Goal: Complete application form: Complete application form

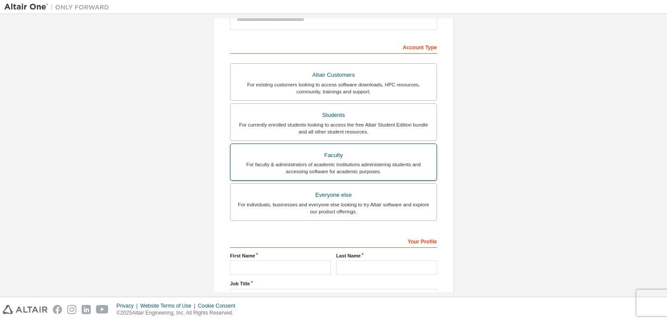
scroll to position [186, 0]
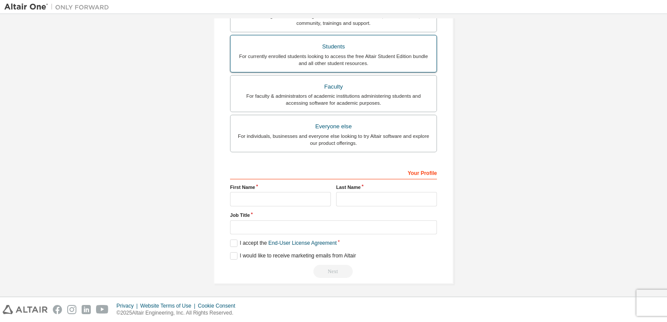
click at [321, 57] on div "For currently enrolled students looking to access the free Altair Student Editi…" at bounding box center [334, 60] width 196 height 14
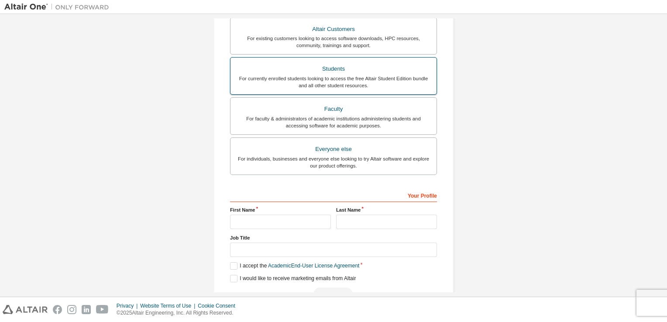
scroll to position [208, 0]
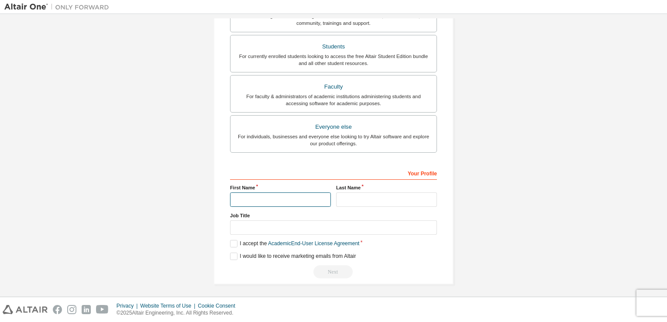
click at [268, 195] on input "text" at bounding box center [280, 200] width 101 height 14
type input "**********"
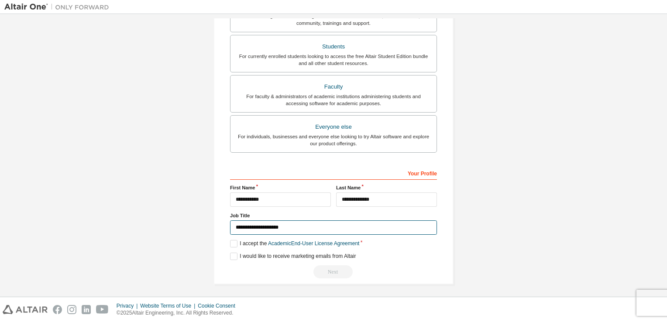
click at [289, 227] on input "**********" at bounding box center [333, 228] width 207 height 14
type input "*"
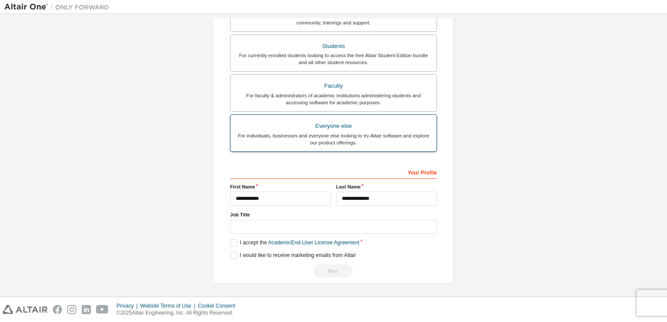
click at [339, 139] on div "For individuals, businesses and everyone else looking to try Altair software an…" at bounding box center [334, 139] width 196 height 14
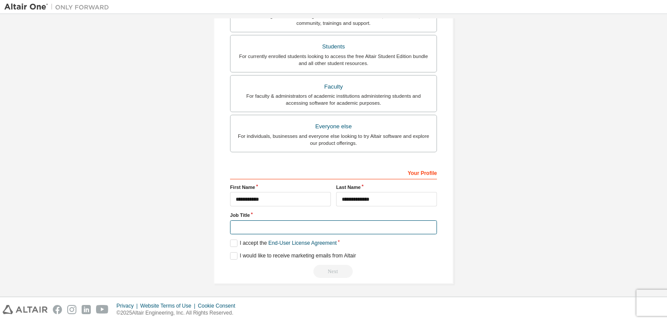
click at [266, 224] on input "text" at bounding box center [333, 228] width 207 height 14
type input "**********"
click at [232, 250] on div "**********" at bounding box center [333, 221] width 207 height 113
click at [232, 243] on label "I accept the End-User License Agreement" at bounding box center [283, 243] width 107 height 7
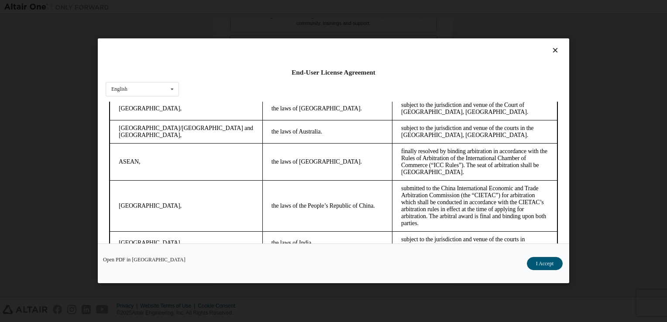
scroll to position [2450, 0]
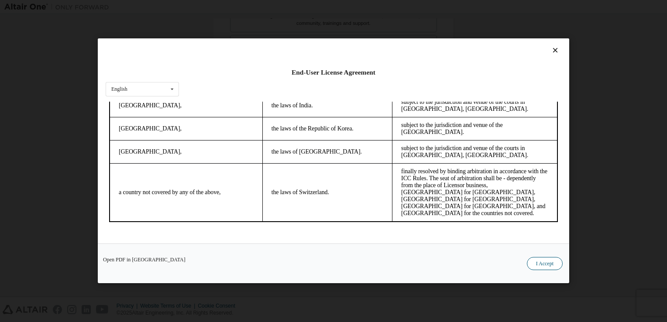
click at [538, 262] on button "I Accept" at bounding box center [545, 264] width 36 height 13
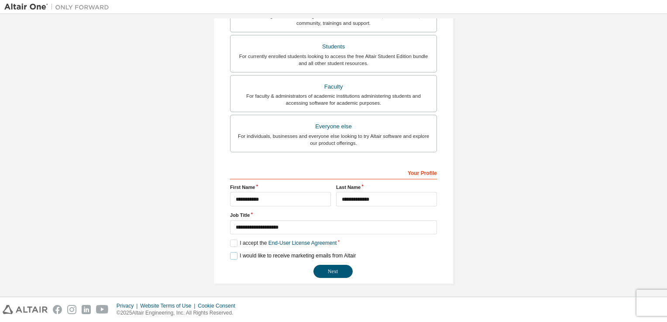
click at [231, 255] on label "I would like to receive marketing emails from Altair" at bounding box center [293, 255] width 126 height 7
click at [328, 274] on button "Next" at bounding box center [333, 271] width 39 height 13
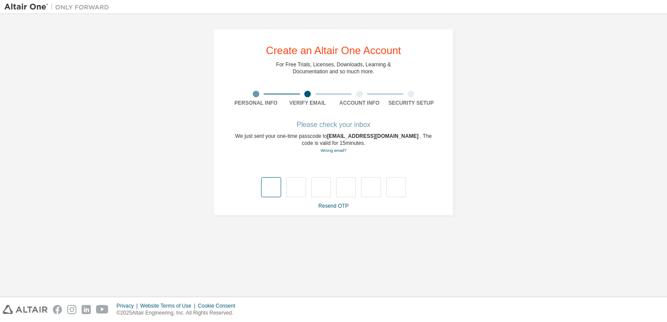
type input "*"
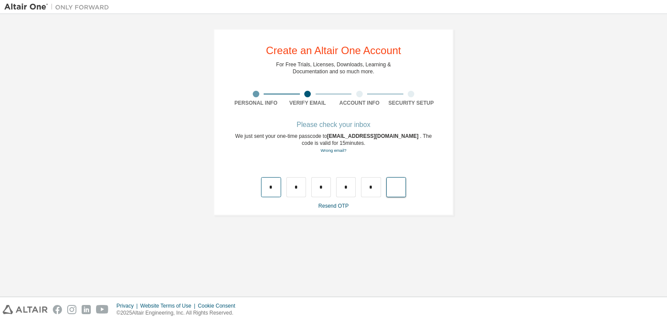
type input "*"
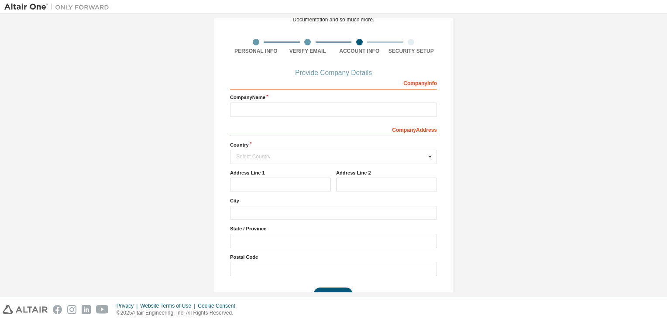
scroll to position [75, 0]
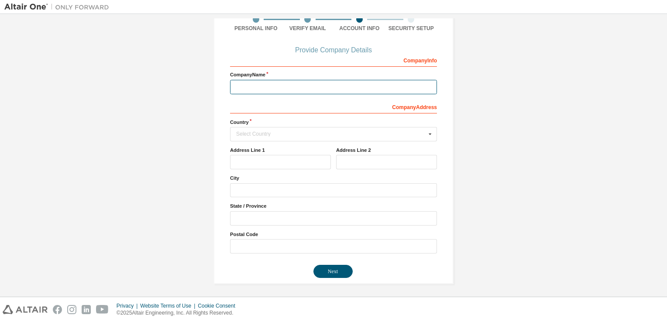
click at [321, 87] on input "text" at bounding box center [333, 87] width 207 height 14
type input "**********"
type input "*****"
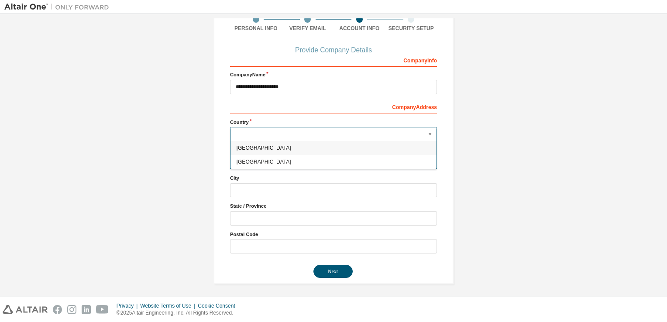
click at [278, 178] on label "City" at bounding box center [333, 178] width 207 height 7
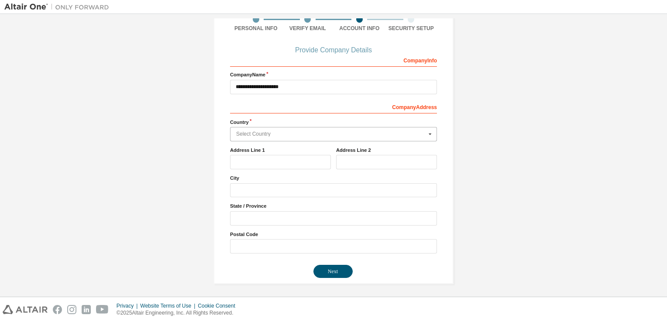
click at [271, 138] on input "text" at bounding box center [334, 135] width 206 height 14
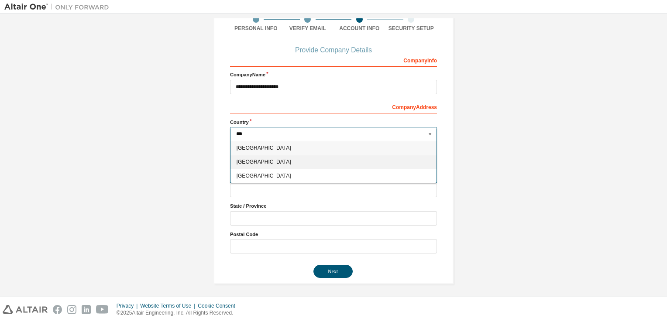
type input "***"
click at [254, 160] on span "India" at bounding box center [334, 161] width 194 height 5
type input "***"
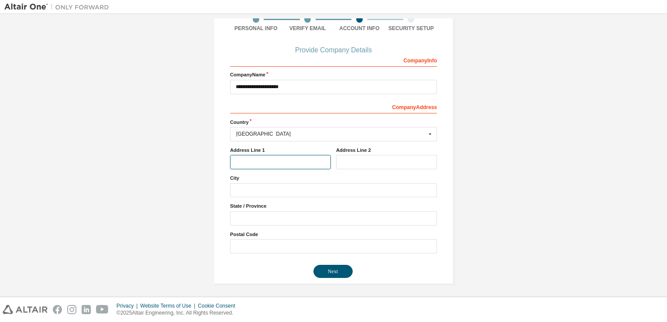
click at [276, 163] on input "text" at bounding box center [280, 162] width 101 height 14
click at [268, 181] on div "City" at bounding box center [333, 186] width 207 height 23
click at [257, 161] on input "text" at bounding box center [280, 162] width 101 height 14
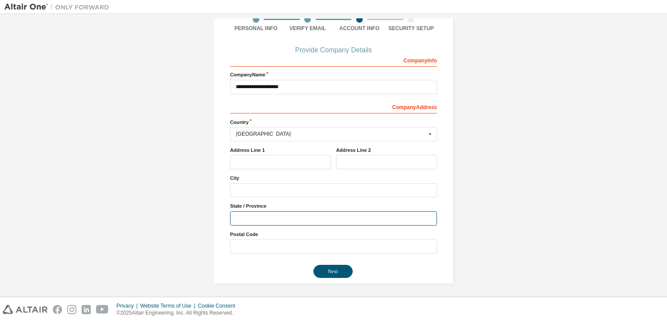
click at [246, 221] on input "text" at bounding box center [333, 218] width 207 height 14
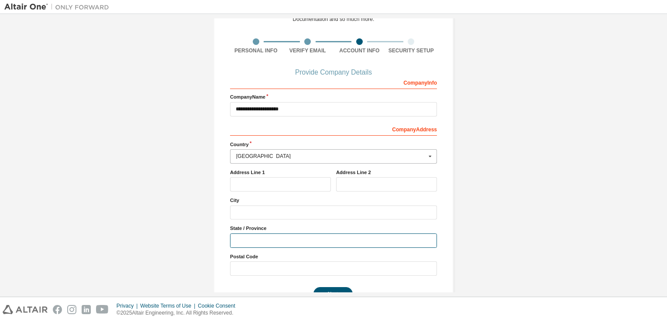
scroll to position [52, 0]
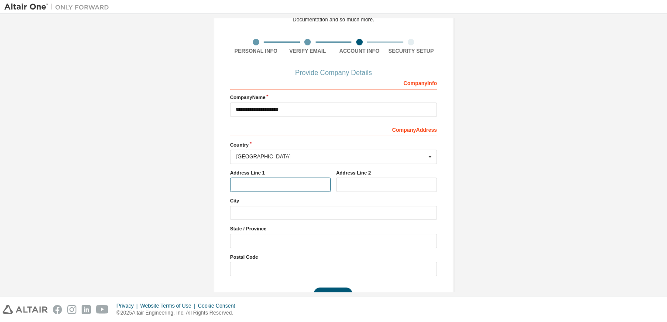
click at [276, 187] on input "text" at bounding box center [280, 185] width 101 height 14
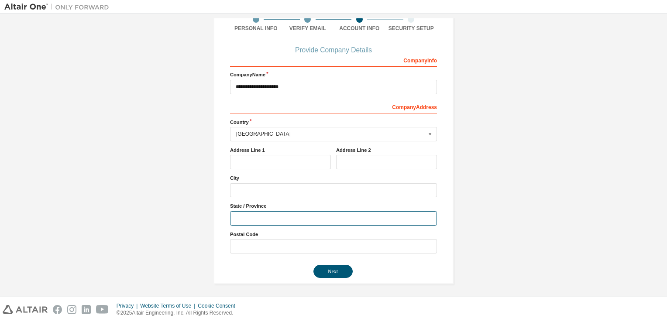
click at [266, 223] on input "text" at bounding box center [333, 218] width 207 height 14
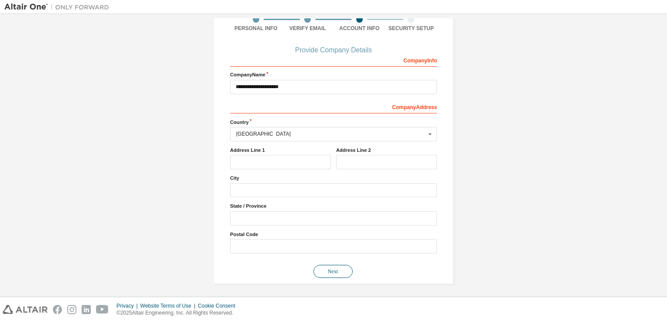
click at [329, 271] on button "Next" at bounding box center [333, 271] width 39 height 13
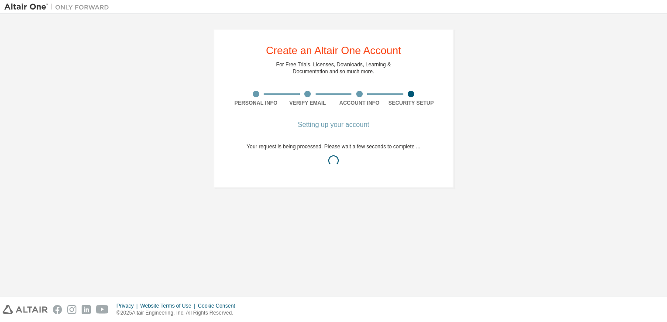
scroll to position [0, 0]
click at [427, 57] on div "Create an Altair One Account For Free Trials, Licenses, Downloads, Learning & D…" at bounding box center [334, 108] width 240 height 159
click at [363, 97] on div "Account Info" at bounding box center [360, 99] width 52 height 16
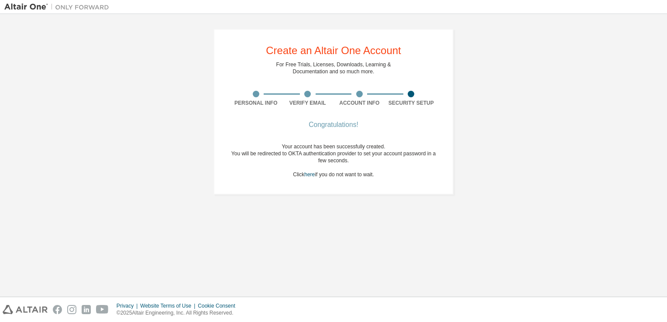
click at [362, 93] on div at bounding box center [359, 94] width 7 height 7
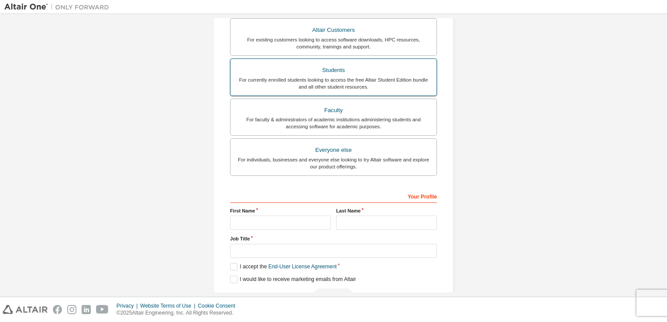
scroll to position [173, 0]
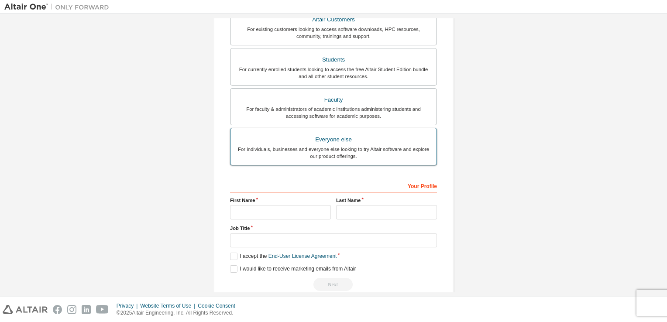
click at [325, 156] on div "For individuals, businesses and everyone else looking to try Altair software an…" at bounding box center [334, 153] width 196 height 14
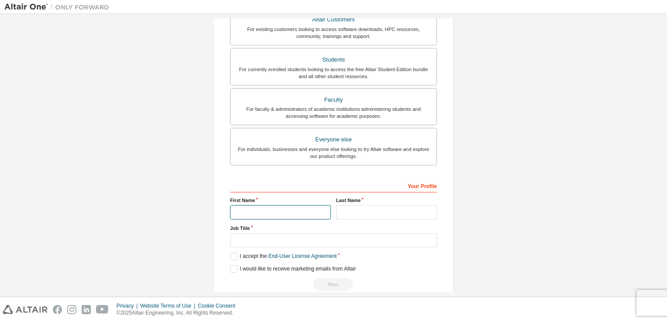
click at [268, 211] on input "text" at bounding box center [280, 212] width 101 height 14
type input "**********"
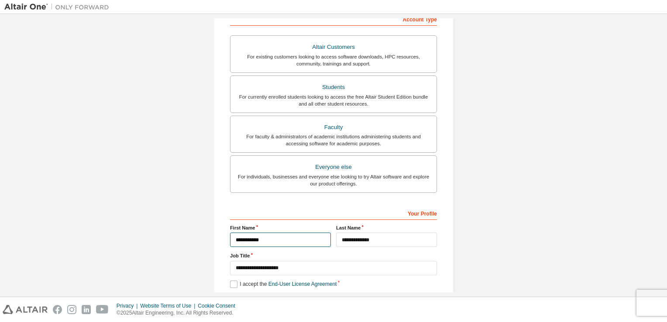
scroll to position [201, 0]
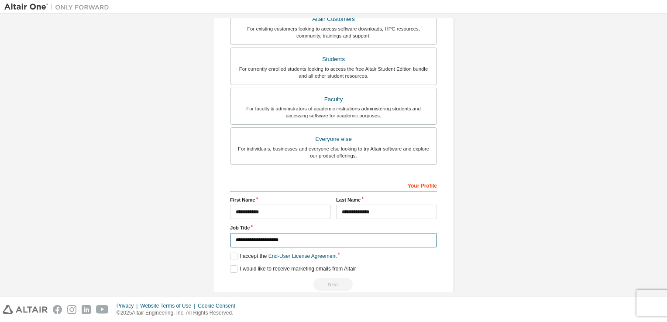
click at [283, 240] on input "**********" at bounding box center [333, 240] width 207 height 14
drag, startPoint x: 283, startPoint y: 240, endPoint x: 234, endPoint y: 257, distance: 52.5
click at [234, 257] on div "**********" at bounding box center [333, 234] width 207 height 113
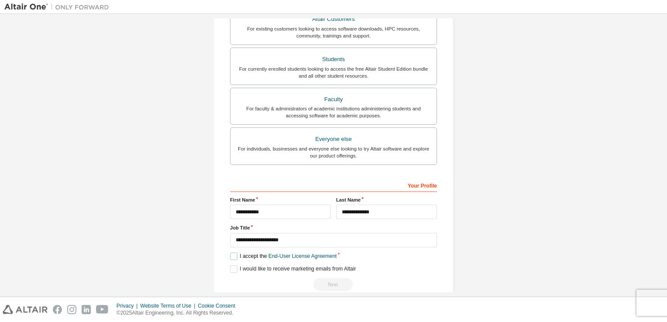
click at [234, 257] on label "I accept the End-User License Agreement" at bounding box center [283, 256] width 107 height 7
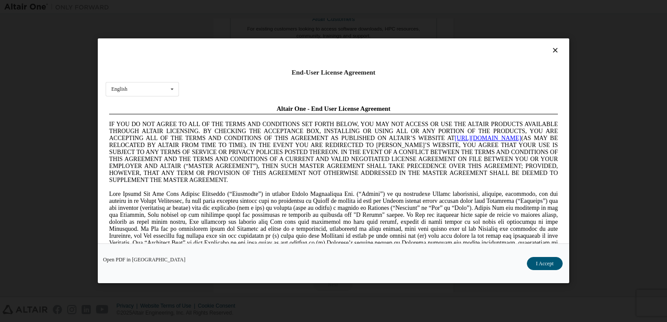
scroll to position [0, 0]
click at [552, 51] on icon at bounding box center [555, 51] width 9 height 8
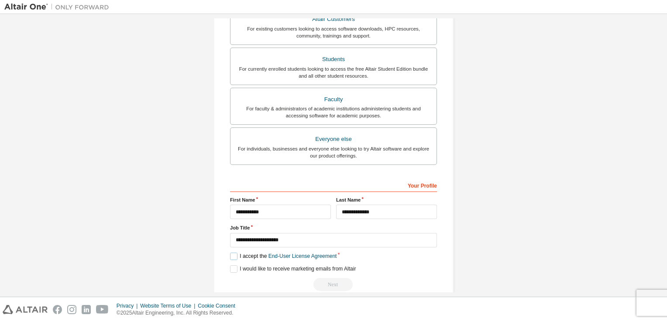
click at [232, 254] on label "I accept the End-User License Agreement" at bounding box center [283, 256] width 107 height 7
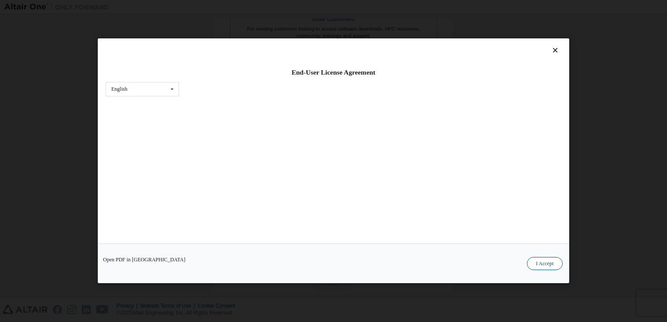
click at [548, 262] on button "I Accept" at bounding box center [545, 264] width 36 height 13
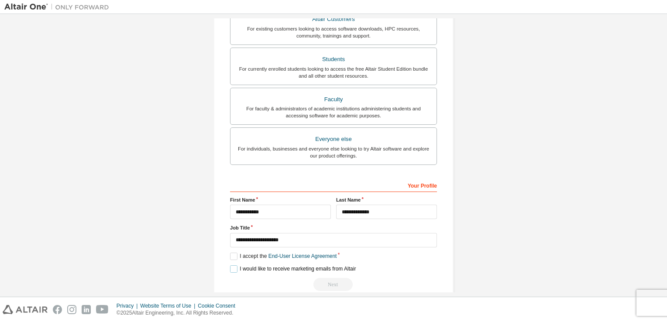
click at [230, 269] on label "I would like to receive marketing emails from Altair" at bounding box center [293, 268] width 126 height 7
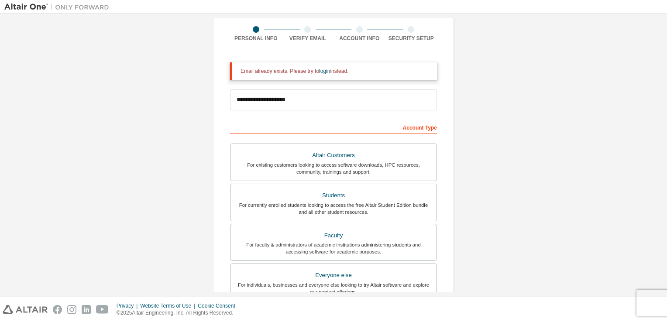
scroll to position [214, 0]
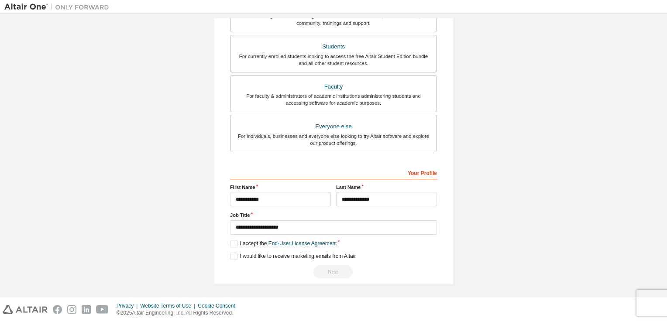
click at [329, 272] on div "Next" at bounding box center [333, 271] width 207 height 13
click at [507, 188] on div "**********" at bounding box center [333, 50] width 658 height 490
click at [327, 269] on div "Next" at bounding box center [333, 271] width 207 height 13
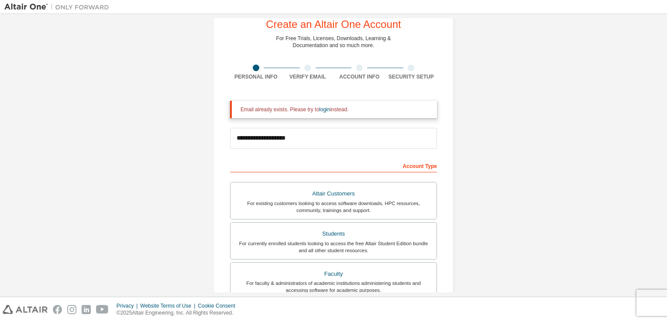
scroll to position [0, 0]
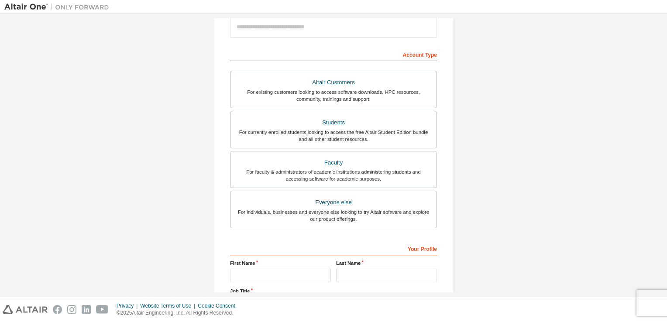
scroll to position [186, 0]
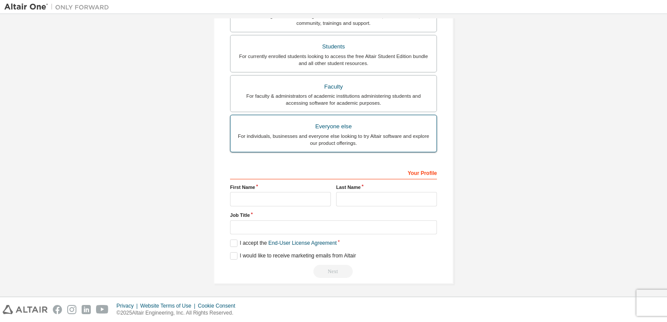
click at [325, 121] on div "Everyone else" at bounding box center [334, 127] width 196 height 12
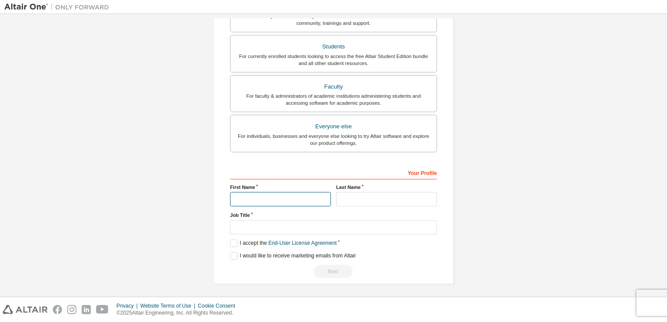
click at [277, 200] on input "text" at bounding box center [280, 199] width 101 height 14
type input "**********"
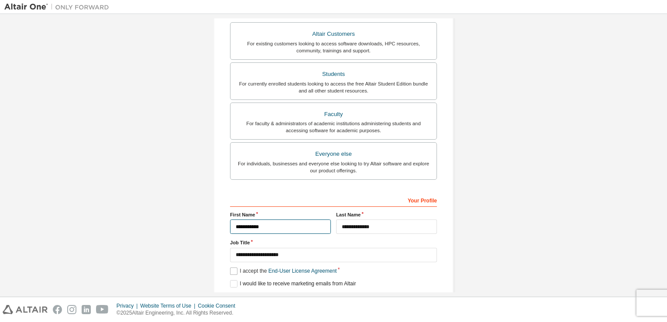
scroll to position [213, 0]
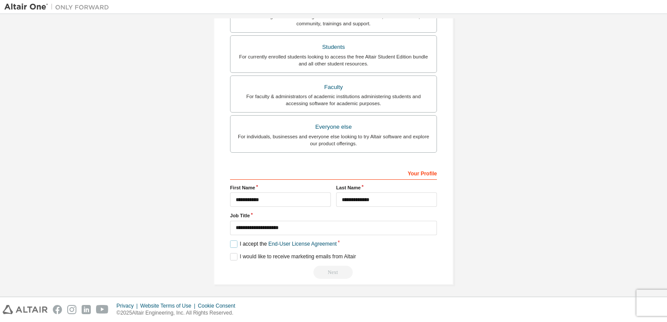
click at [231, 242] on label "I accept the End-User License Agreement" at bounding box center [283, 244] width 107 height 7
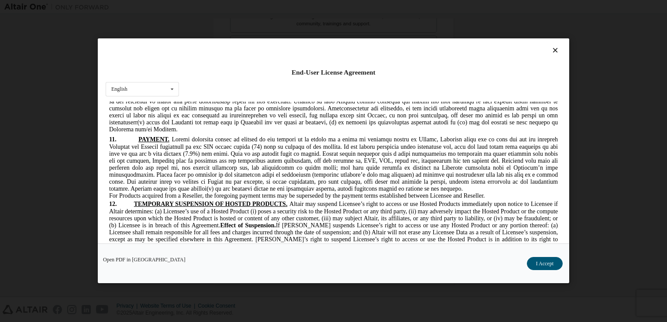
scroll to position [1782, 0]
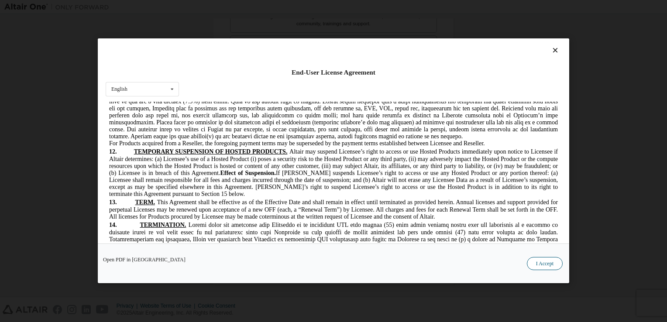
click at [544, 265] on button "I Accept" at bounding box center [545, 264] width 36 height 13
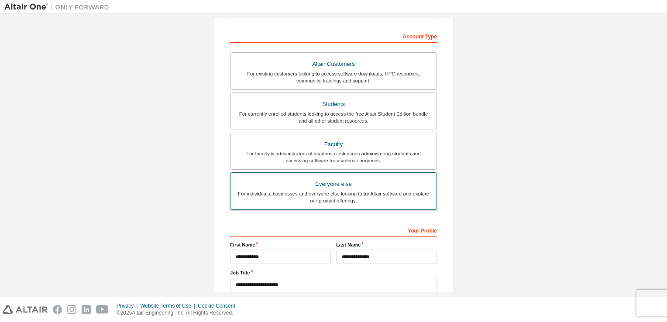
scroll to position [214, 0]
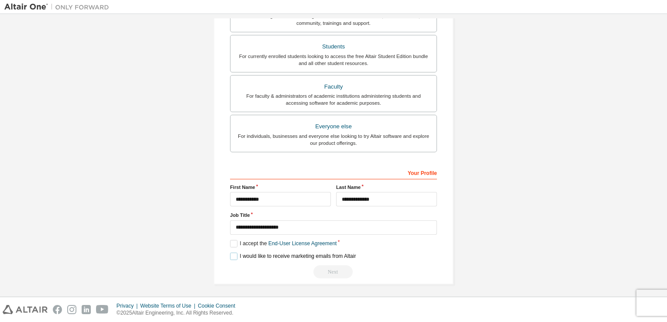
click at [231, 257] on label "I would like to receive marketing emails from Altair" at bounding box center [293, 256] width 126 height 7
click at [327, 273] on div "Next" at bounding box center [333, 271] width 207 height 13
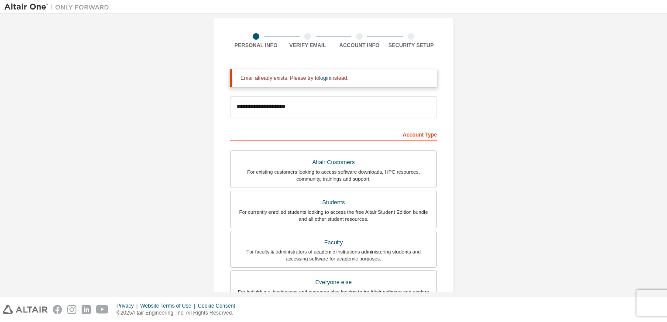
scroll to position [0, 0]
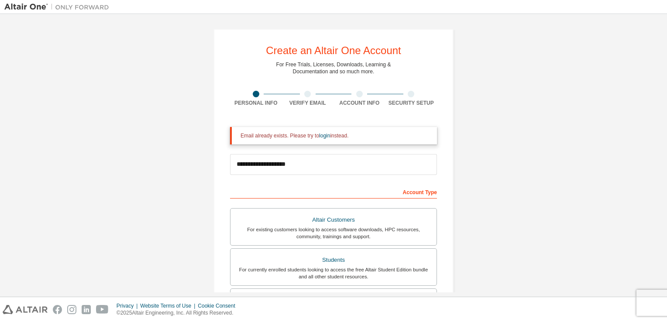
click at [306, 100] on div "Verify Email" at bounding box center [308, 103] width 52 height 7
click at [305, 95] on div at bounding box center [307, 94] width 7 height 7
click at [360, 95] on div at bounding box center [359, 94] width 7 height 7
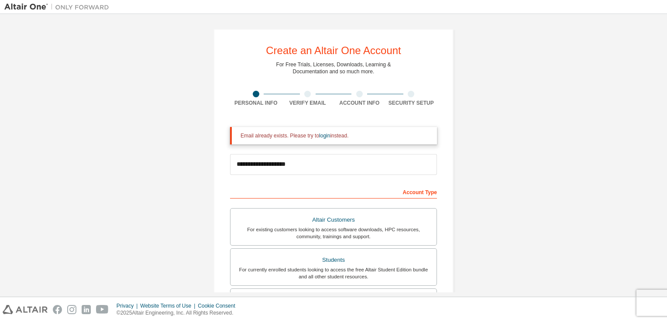
click at [360, 95] on div at bounding box center [359, 94] width 7 height 7
click at [417, 97] on div at bounding box center [412, 94] width 52 height 7
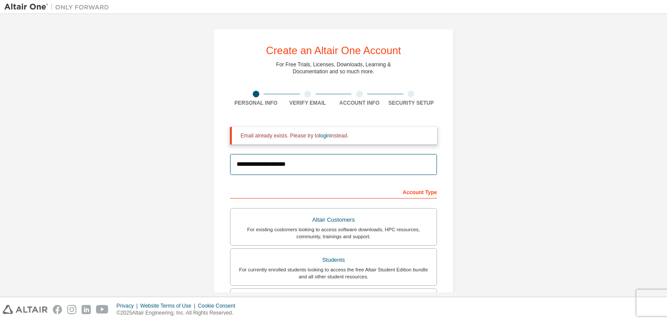
click at [309, 169] on input "**********" at bounding box center [333, 164] width 207 height 21
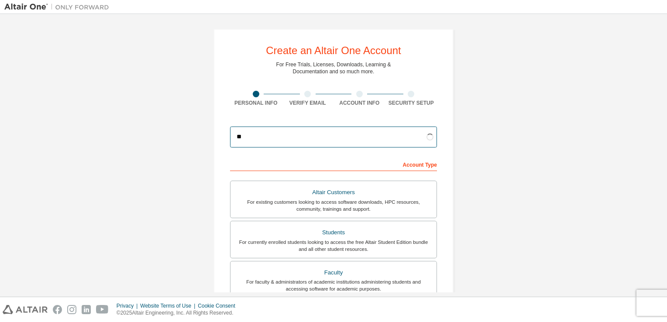
type input "*"
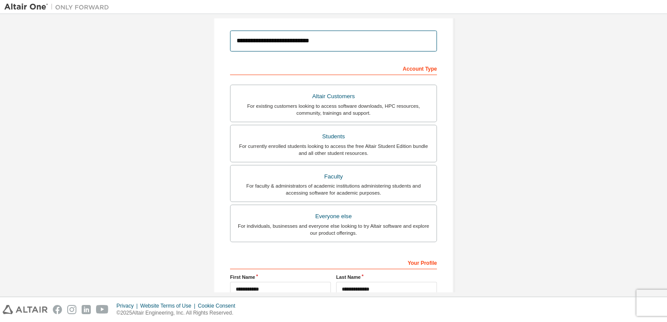
scroll to position [186, 0]
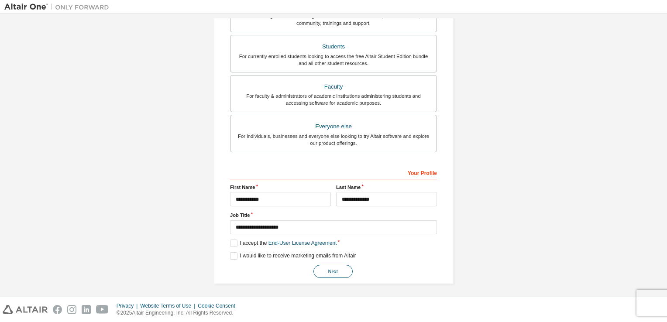
type input "**********"
click at [337, 270] on button "Next" at bounding box center [333, 271] width 39 height 13
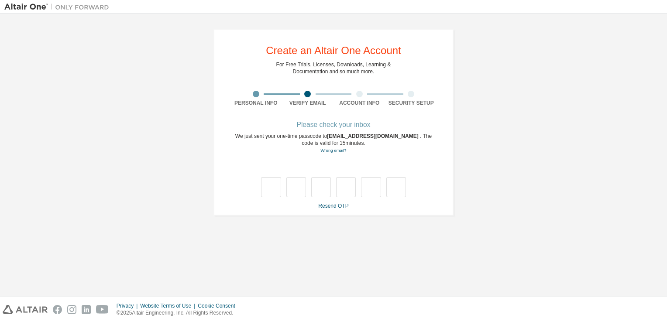
scroll to position [0, 0]
click at [331, 204] on link "Resend OTP" at bounding box center [333, 206] width 30 height 6
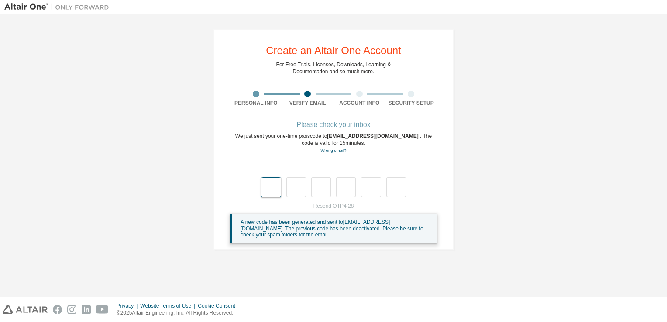
click at [269, 193] on input "text" at bounding box center [271, 187] width 20 height 20
type input "*"
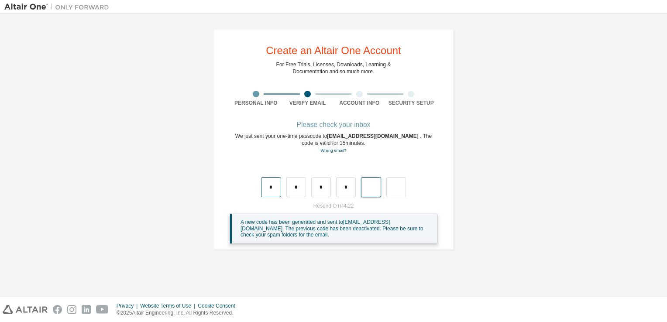
type input "*"
click at [331, 200] on div "Please check your inbox We just sent your one-time passcode to navyamedarametla…" at bounding box center [333, 182] width 207 height 121
click at [331, 208] on link "Resend OTP" at bounding box center [333, 206] width 30 height 6
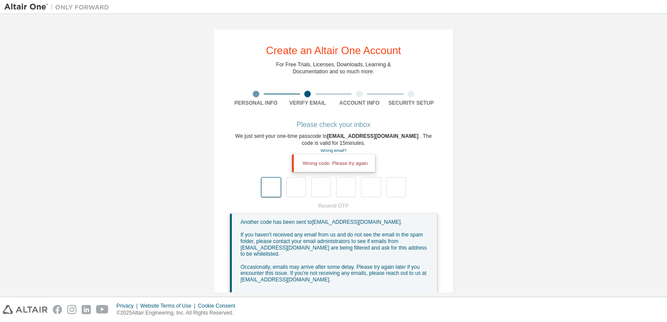
click at [271, 189] on input "text" at bounding box center [271, 187] width 20 height 20
type input "*"
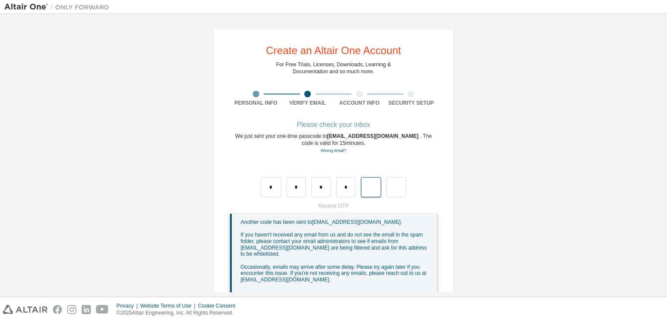
type input "*"
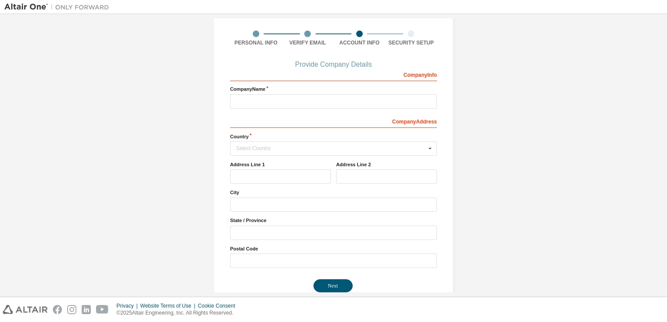
scroll to position [61, 0]
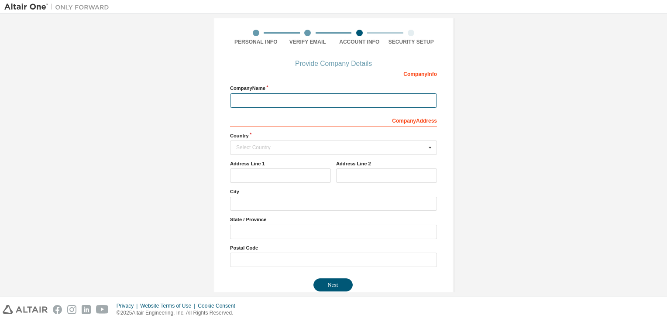
click at [270, 98] on input "text" at bounding box center [333, 100] width 207 height 14
type input "**********"
click at [252, 148] on div "Select Country" at bounding box center [331, 147] width 190 height 5
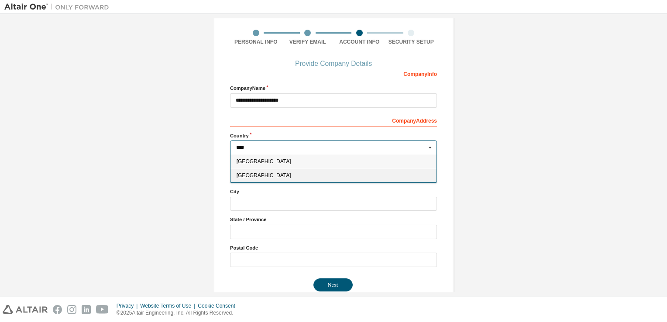
type input "****"
click at [246, 174] on span "India" at bounding box center [334, 175] width 194 height 5
type input "***"
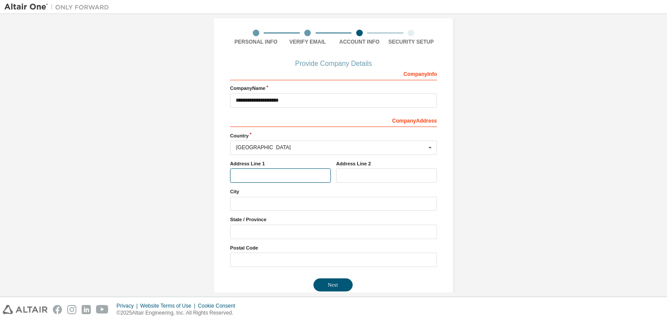
click at [246, 175] on input "text" at bounding box center [280, 176] width 101 height 14
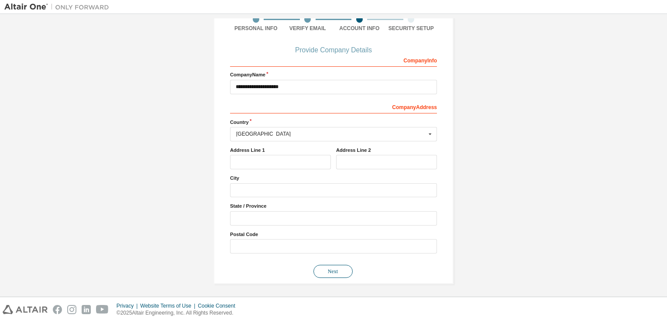
click at [331, 272] on button "Next" at bounding box center [333, 271] width 39 height 13
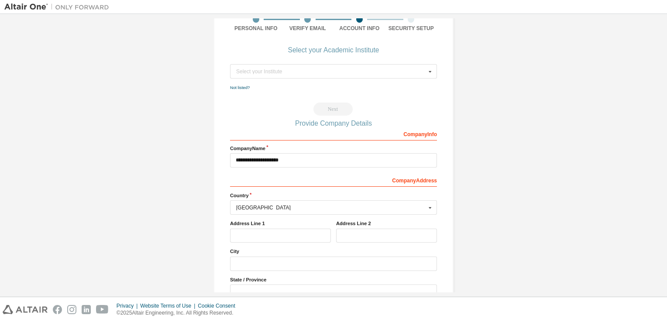
scroll to position [0, 0]
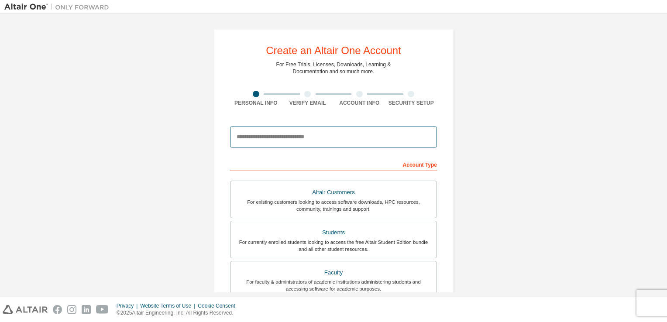
click at [257, 138] on input "email" at bounding box center [333, 137] width 207 height 21
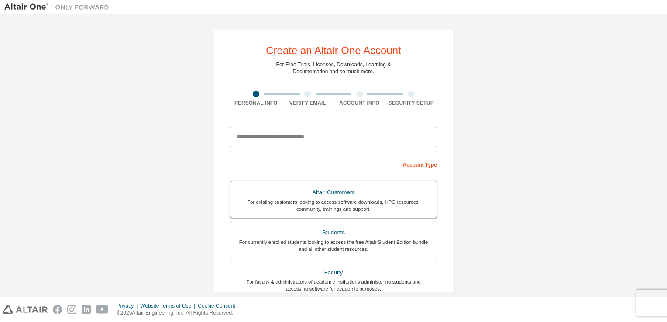
type input "**********"
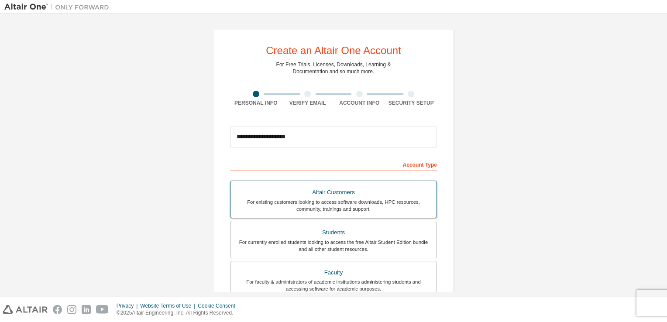
type input "**********"
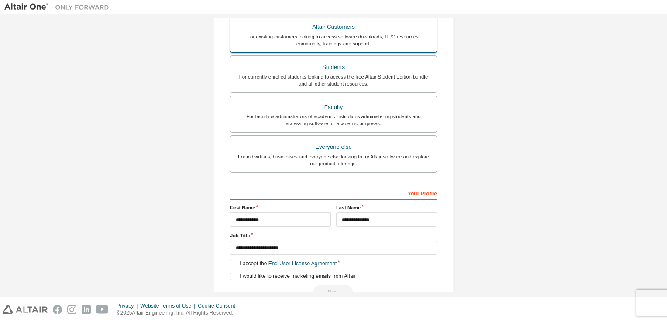
scroll to position [199, 0]
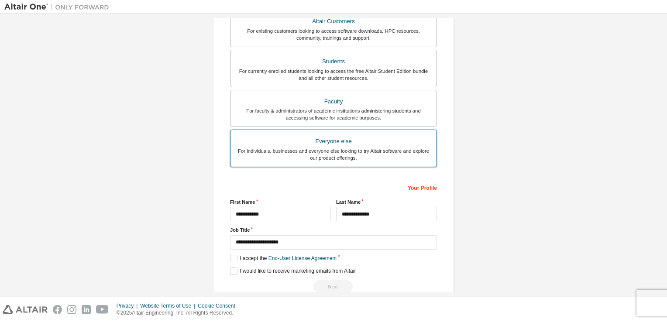
click at [280, 155] on div "For individuals, businesses and everyone else looking to try Altair software an…" at bounding box center [334, 155] width 196 height 14
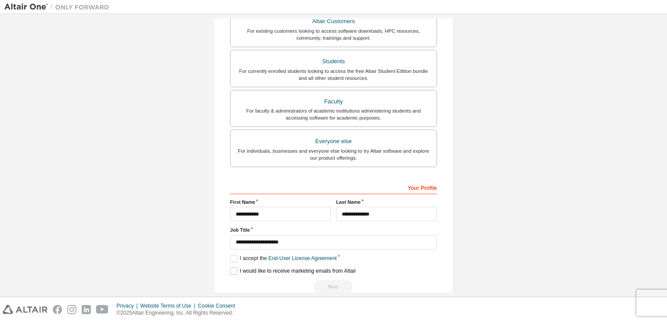
click at [233, 269] on label "I would like to receive marketing emails from Altair" at bounding box center [293, 271] width 126 height 7
click at [231, 258] on label "I accept the End-User License Agreement" at bounding box center [283, 258] width 107 height 7
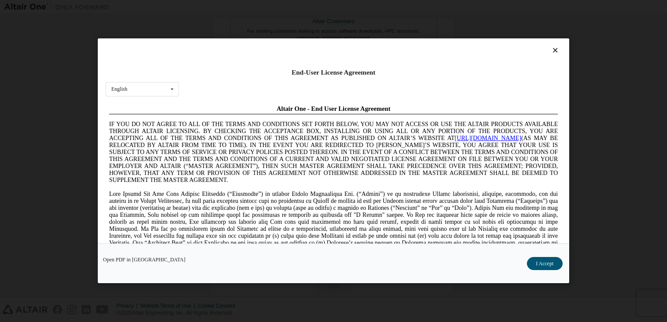
scroll to position [0, 0]
click at [540, 267] on button "I Accept" at bounding box center [545, 264] width 36 height 13
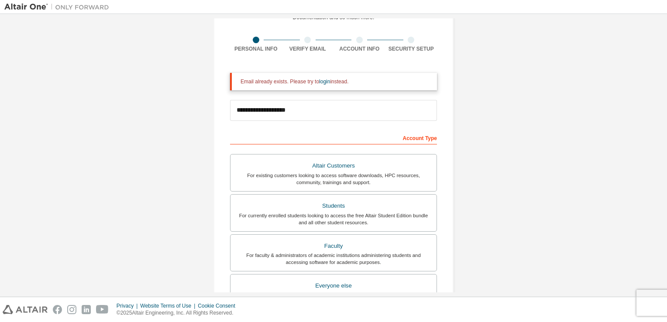
scroll to position [39, 0]
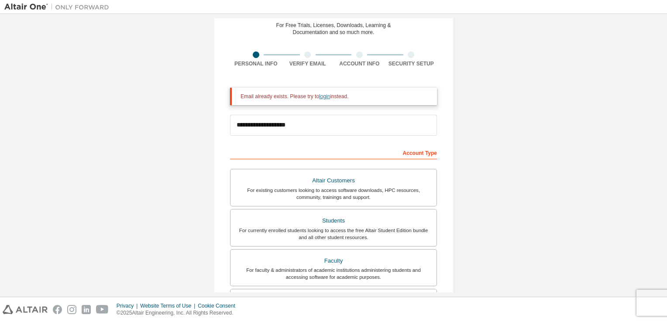
click at [323, 97] on link "login" at bounding box center [324, 96] width 11 height 6
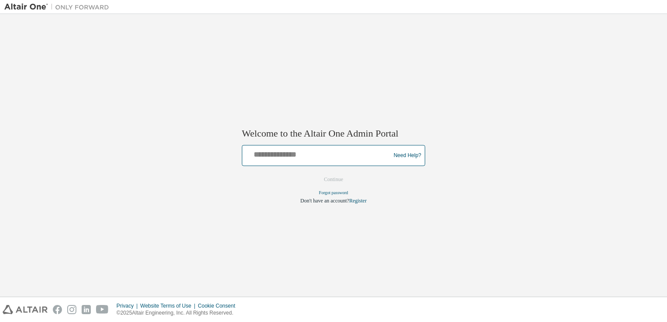
click at [356, 154] on input "text" at bounding box center [318, 154] width 144 height 13
type input "**********"
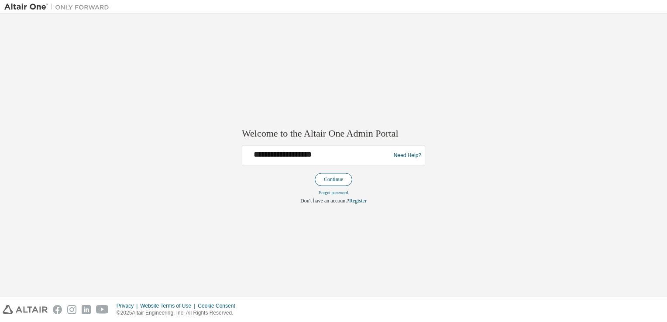
click at [333, 181] on button "Continue" at bounding box center [334, 179] width 38 height 13
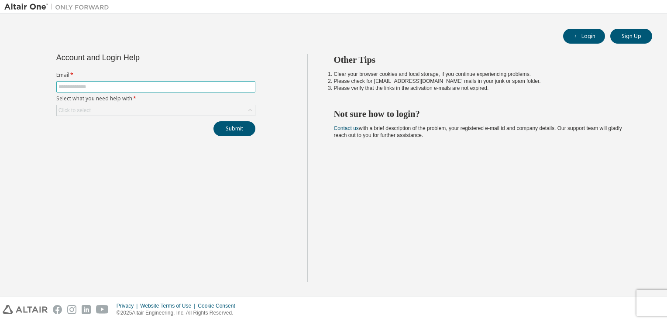
click at [121, 88] on input "text" at bounding box center [156, 86] width 195 height 7
type input "**********"
click at [110, 109] on div "Click to select" at bounding box center [156, 110] width 198 height 10
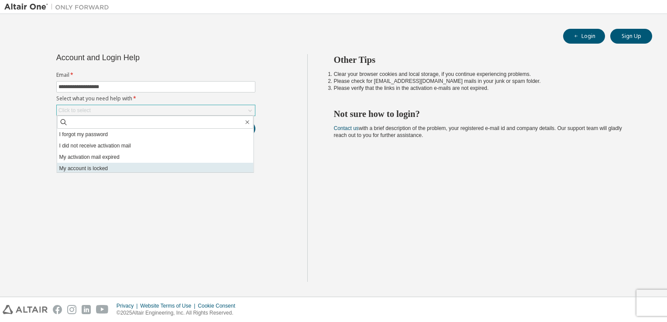
click at [124, 171] on li "My account is locked" at bounding box center [155, 168] width 196 height 11
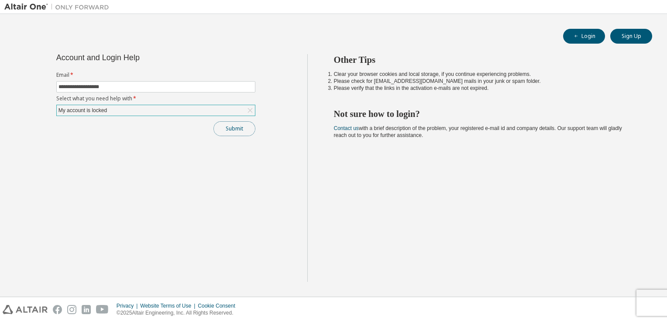
click at [238, 124] on button "Submit" at bounding box center [235, 128] width 42 height 15
